Goal: Task Accomplishment & Management: Complete application form

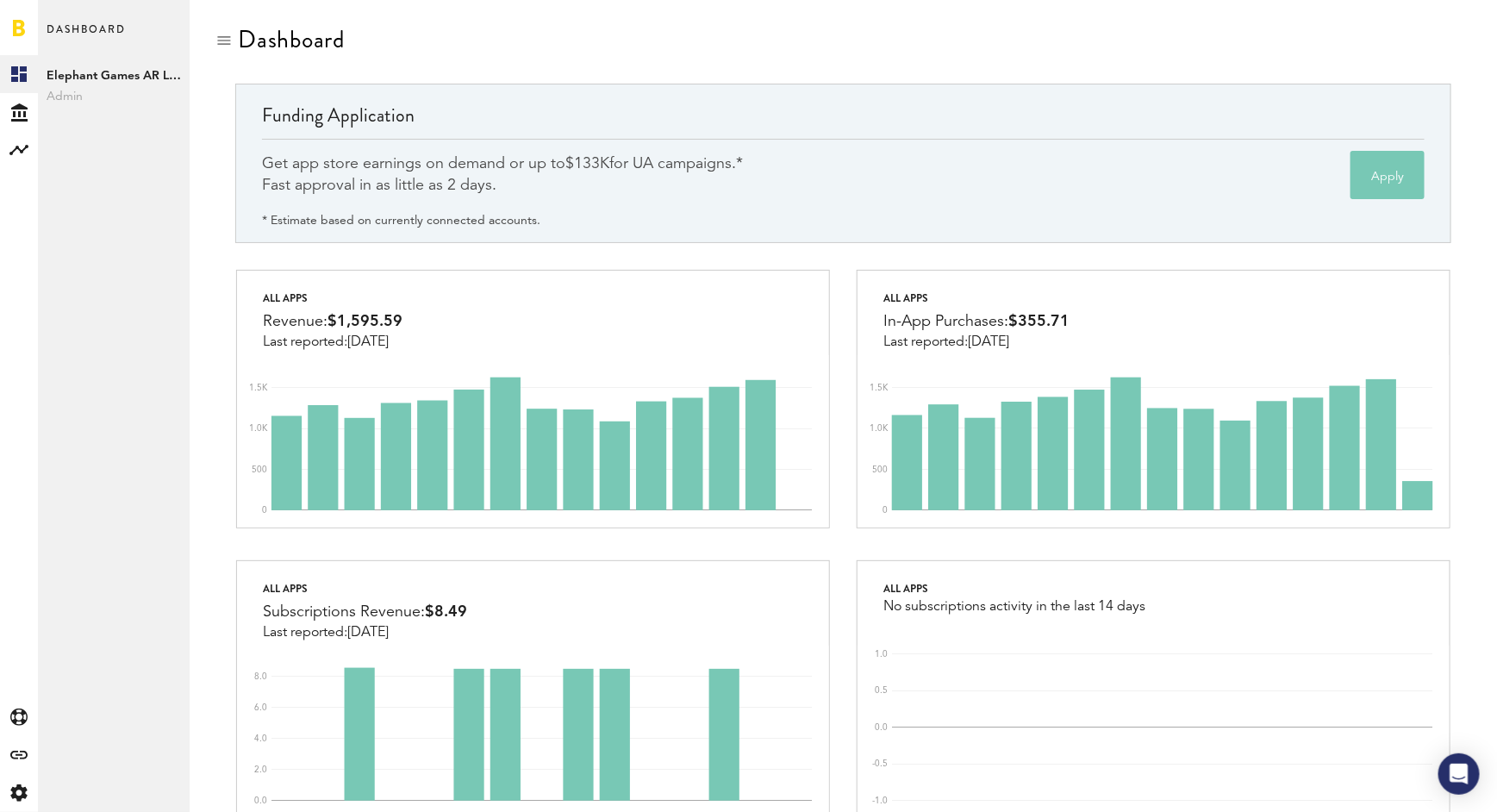
click at [116, 72] on span "Elephant Games AR LLC" at bounding box center [114, 75] width 134 height 20
click at [1377, 169] on button "Apply" at bounding box center [1387, 175] width 75 height 48
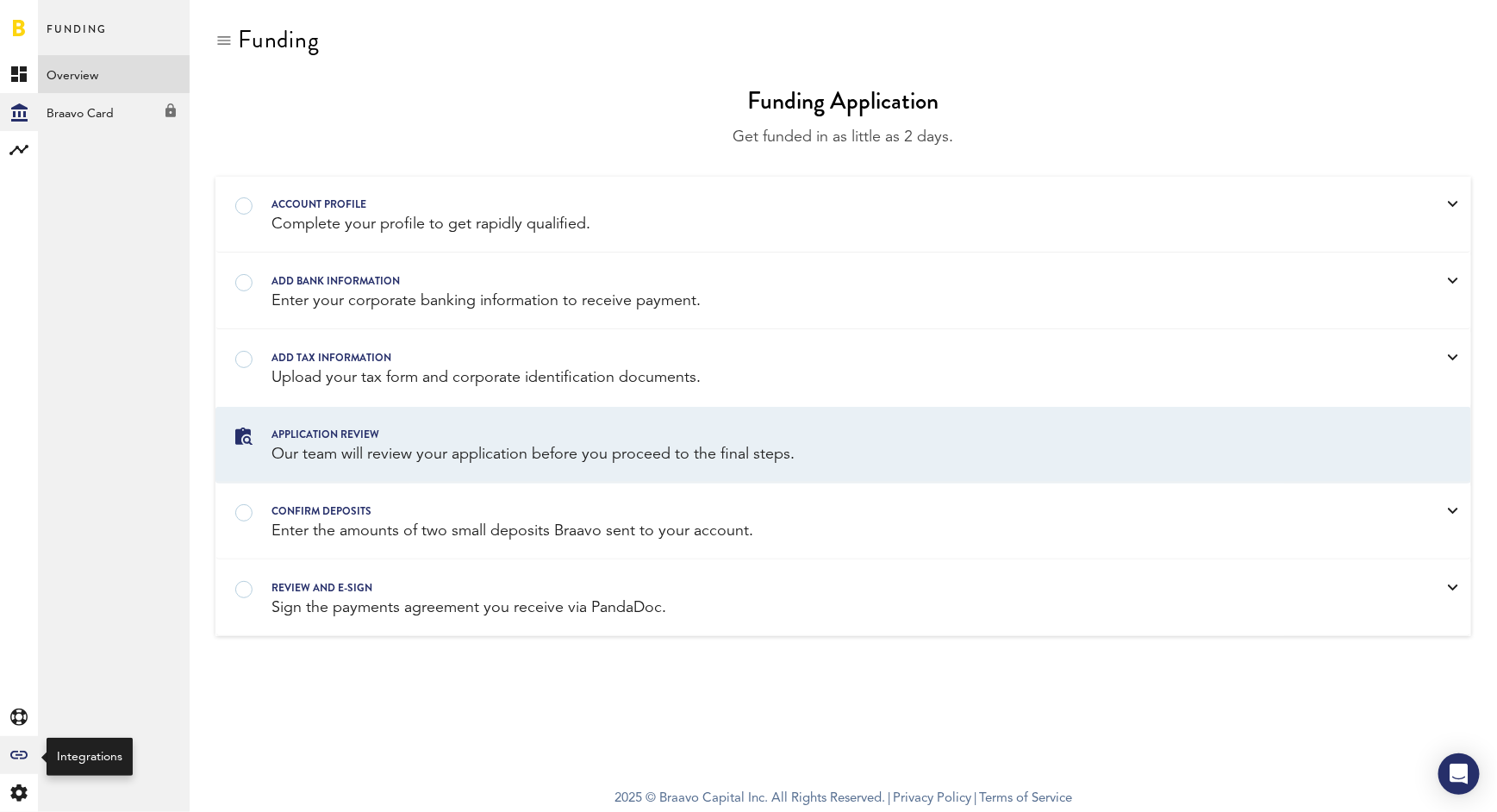
click at [19, 751] on icon "Created with Sketch." at bounding box center [18, 755] width 17 height 8
click at [114, 84] on link "All" at bounding box center [113, 74] width 152 height 38
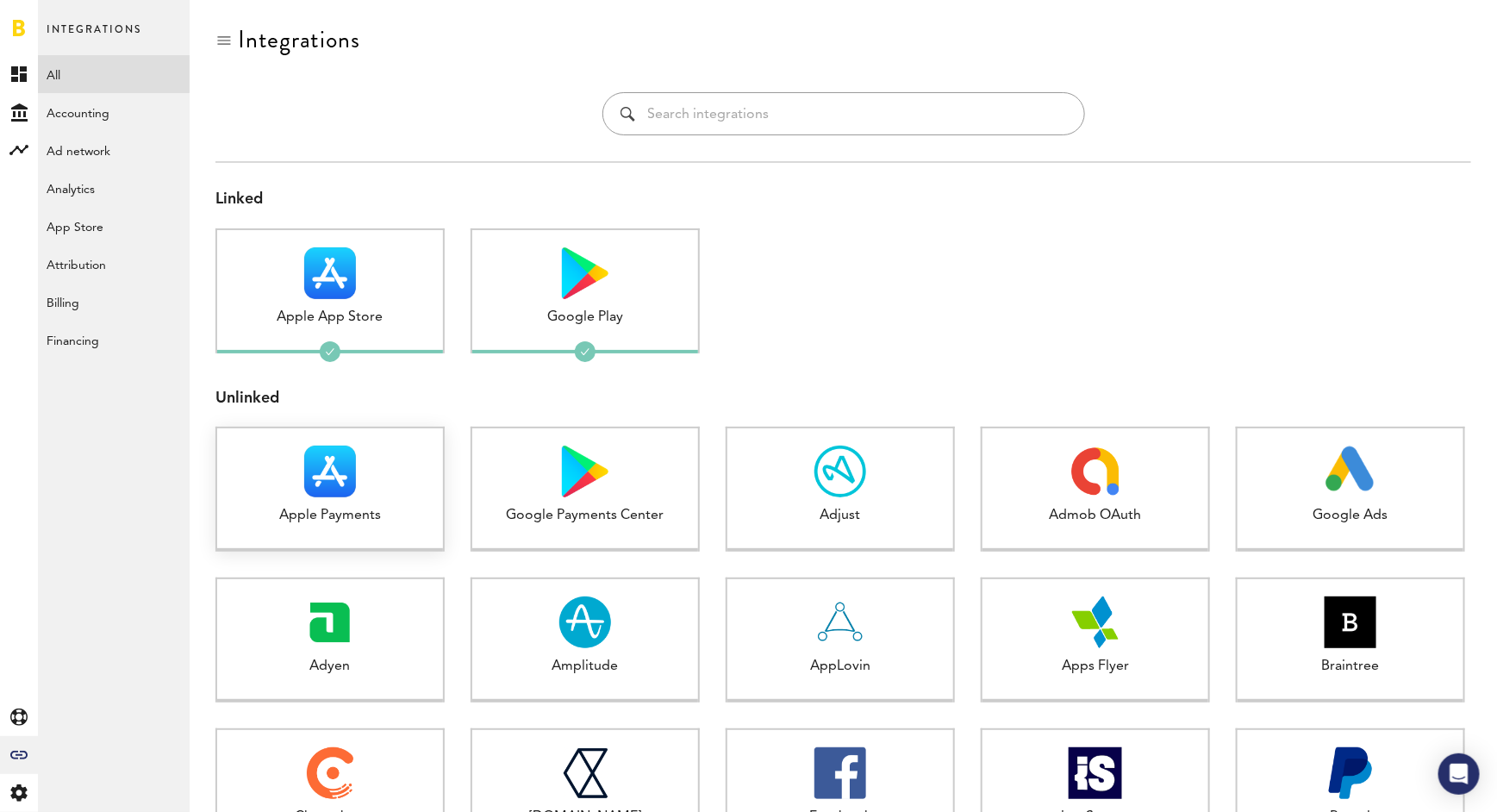
click at [361, 511] on div "Apple Payments" at bounding box center [330, 516] width 226 height 20
